Goal: Find specific page/section: Find specific page/section

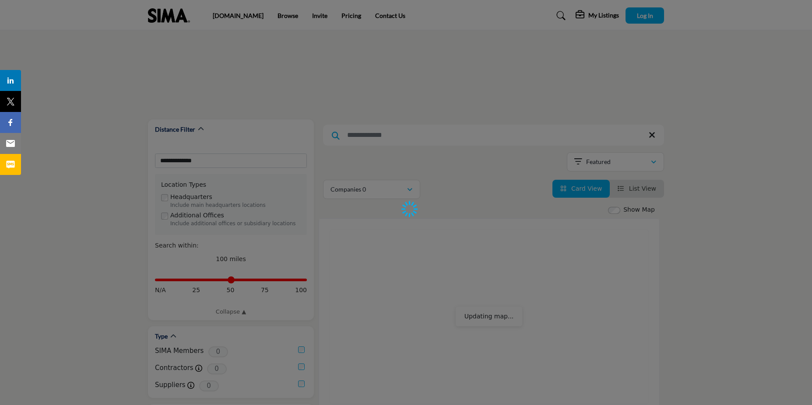
click at [363, 134] on input "Search Keyword" at bounding box center [493, 135] width 341 height 21
click at [0, 0] on input "Search Location" at bounding box center [0, 0] width 0 height 0
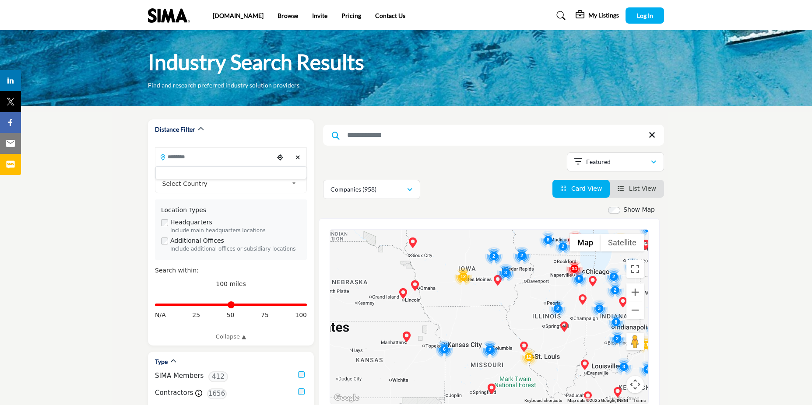
drag, startPoint x: 574, startPoint y: 294, endPoint x: 448, endPoint y: 306, distance: 126.6
click at [448, 306] on div at bounding box center [489, 317] width 318 height 174
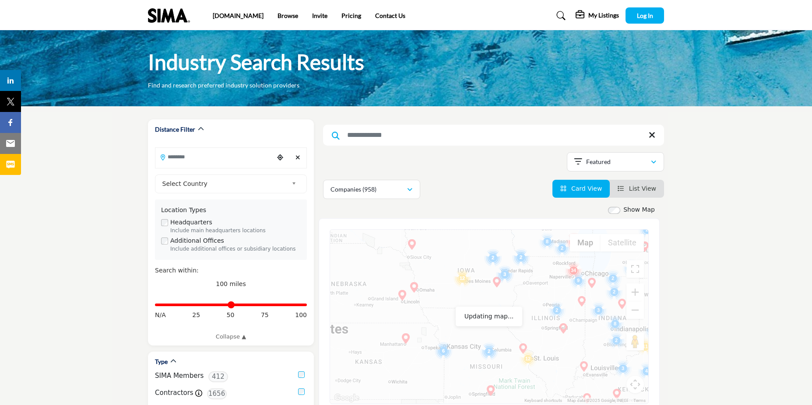
click at [504, 276] on img "Cluster of 3 locations (3 HQ, 0 Branches)\aClick to view companies" at bounding box center [505, 275] width 18 height 18
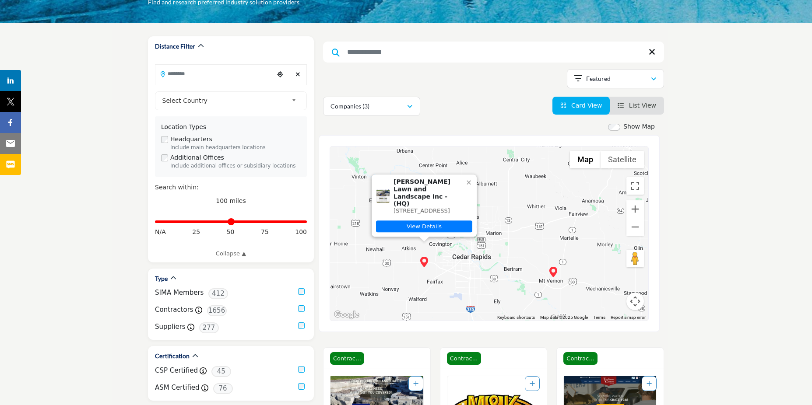
scroll to position [88, 0]
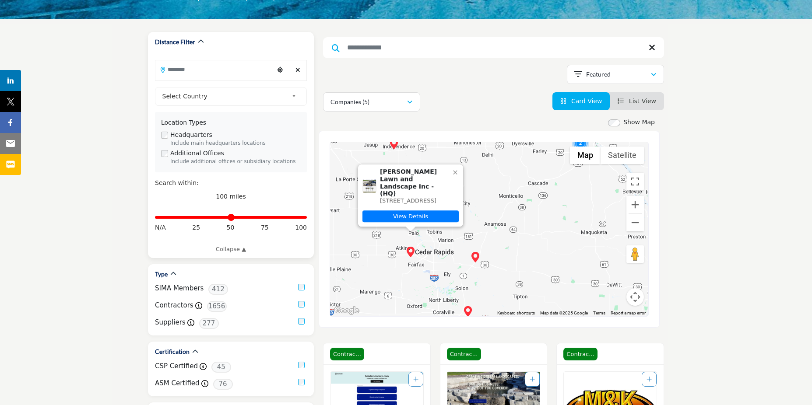
click at [211, 83] on div "**********" at bounding box center [231, 167] width 152 height 173
click at [206, 70] on input "Search Location" at bounding box center [214, 69] width 118 height 17
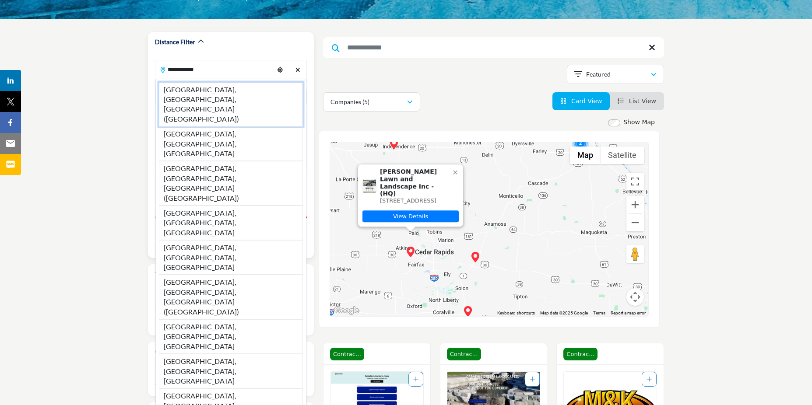
click at [207, 88] on li "[GEOGRAPHIC_DATA], [GEOGRAPHIC_DATA], [GEOGRAPHIC_DATA] ([GEOGRAPHIC_DATA])" at bounding box center [231, 104] width 144 height 45
type input "**********"
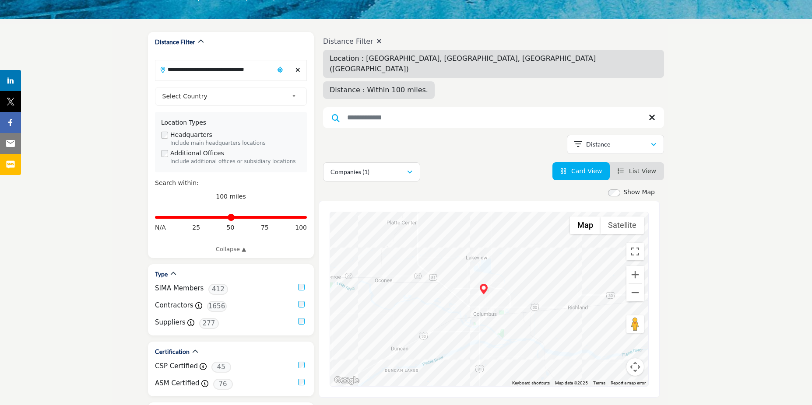
drag, startPoint x: 502, startPoint y: 223, endPoint x: 512, endPoint y: 300, distance: 77.7
click at [512, 300] on div at bounding box center [489, 299] width 318 height 174
drag, startPoint x: 302, startPoint y: 218, endPoint x: 194, endPoint y: 223, distance: 108.7
click at [194, 218] on input "Distance in miles" at bounding box center [231, 218] width 152 height 2
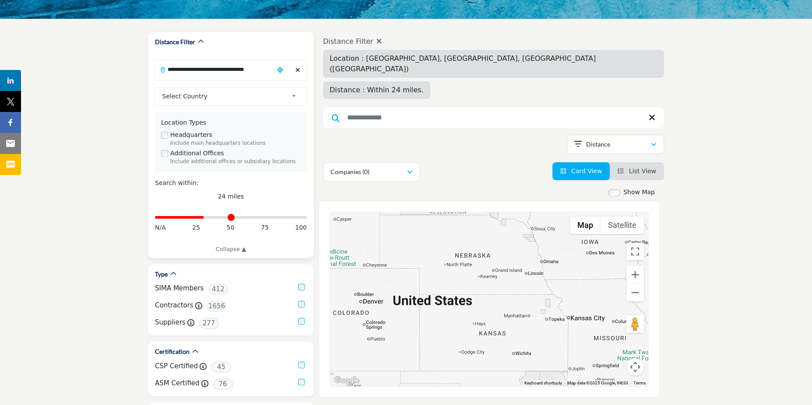
drag, startPoint x: 195, startPoint y: 217, endPoint x: 213, endPoint y: 217, distance: 17.9
type input "**"
click at [206, 217] on input "Distance in miles" at bounding box center [231, 218] width 152 height 2
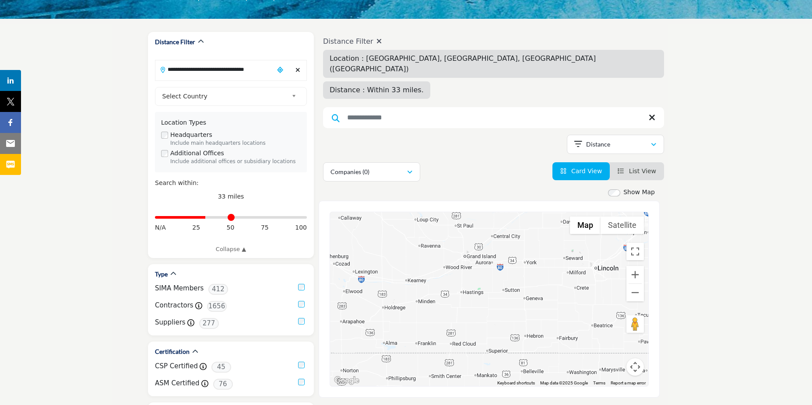
drag, startPoint x: 486, startPoint y: 225, endPoint x: 493, endPoint y: 245, distance: 20.7
click at [493, 244] on div at bounding box center [489, 299] width 318 height 174
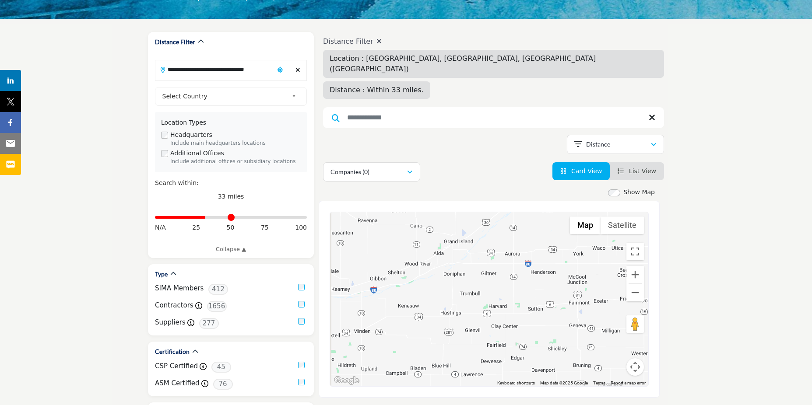
drag, startPoint x: 468, startPoint y: 212, endPoint x: 484, endPoint y: 232, distance: 26.5
click at [484, 232] on div at bounding box center [489, 299] width 318 height 174
